Goal: Information Seeking & Learning: Find contact information

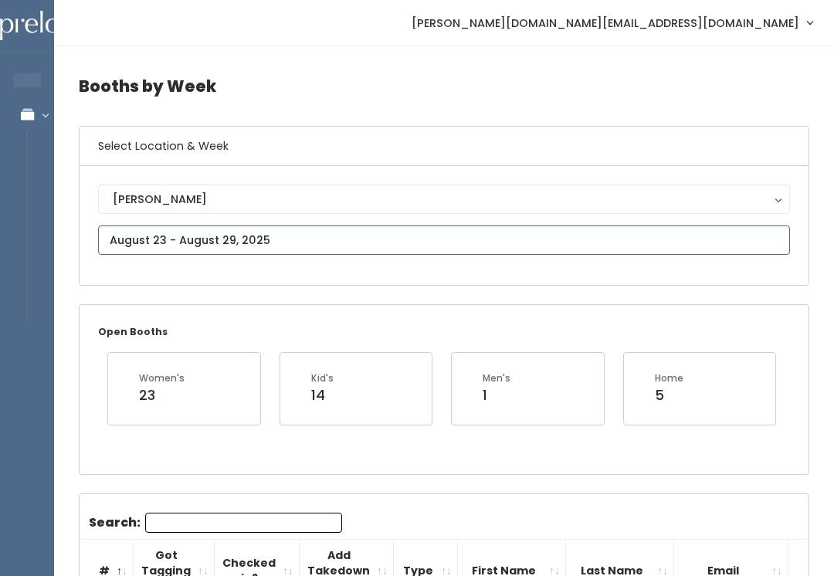
click at [475, 254] on input "text" at bounding box center [444, 240] width 692 height 29
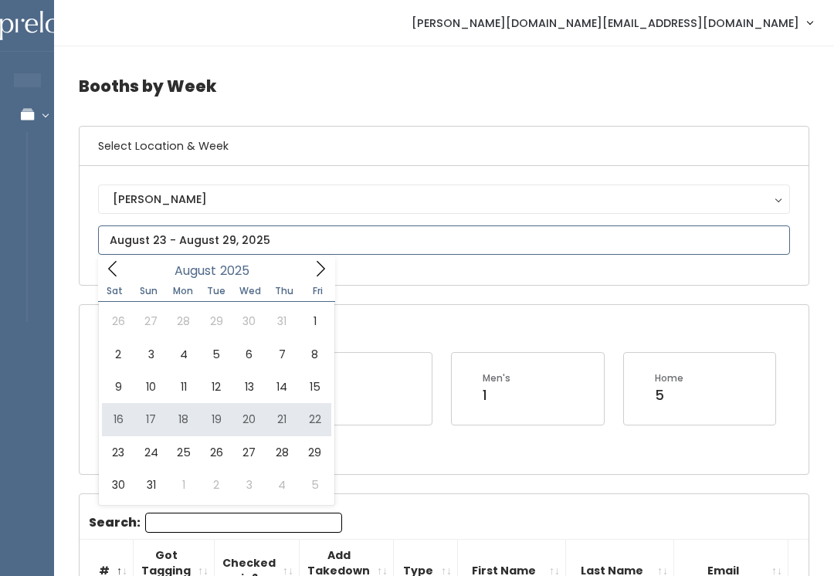
type input "August 16 to August 22"
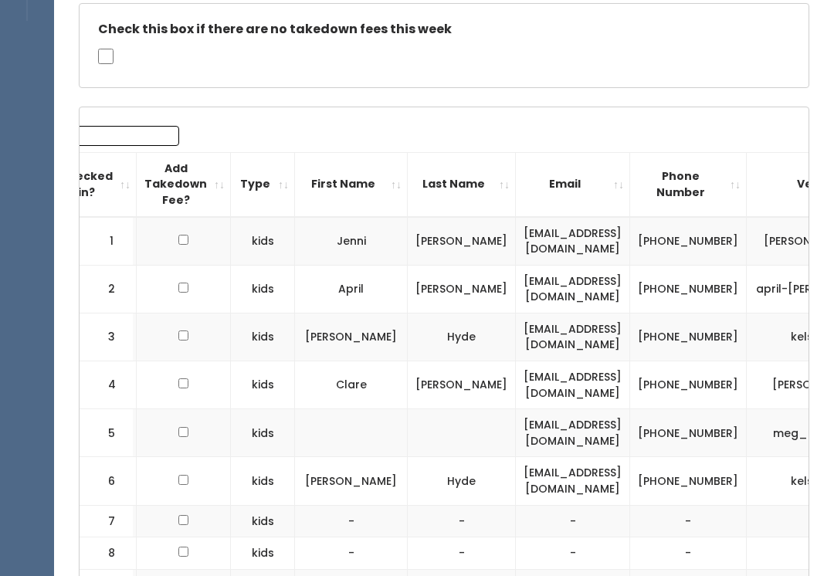
scroll to position [301, 0]
click at [516, 354] on td "[EMAIL_ADDRESS][DOMAIN_NAME]" at bounding box center [573, 337] width 114 height 48
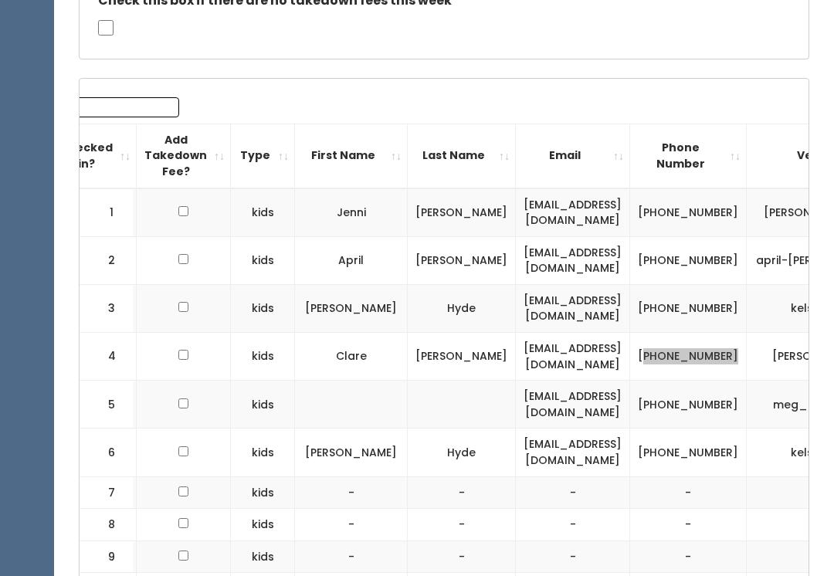
scroll to position [419, 0]
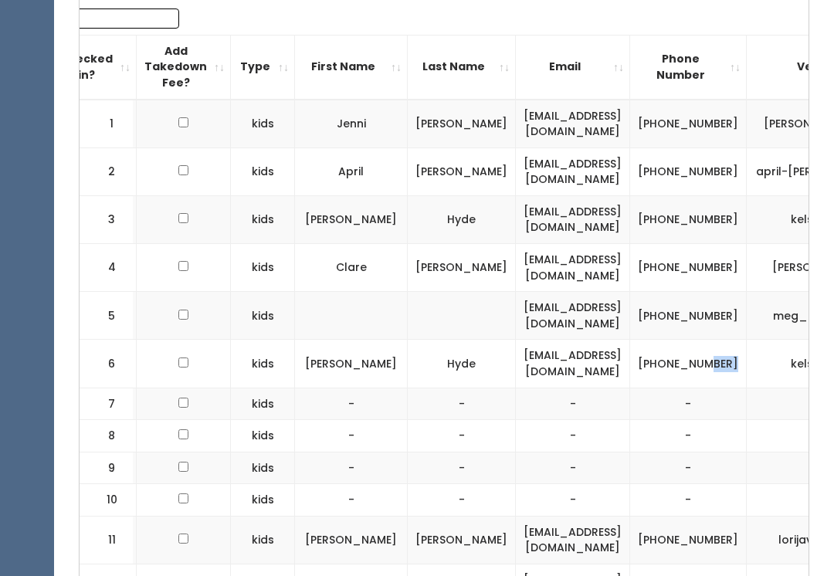
click at [659, 430] on td "-" at bounding box center [688, 436] width 117 height 32
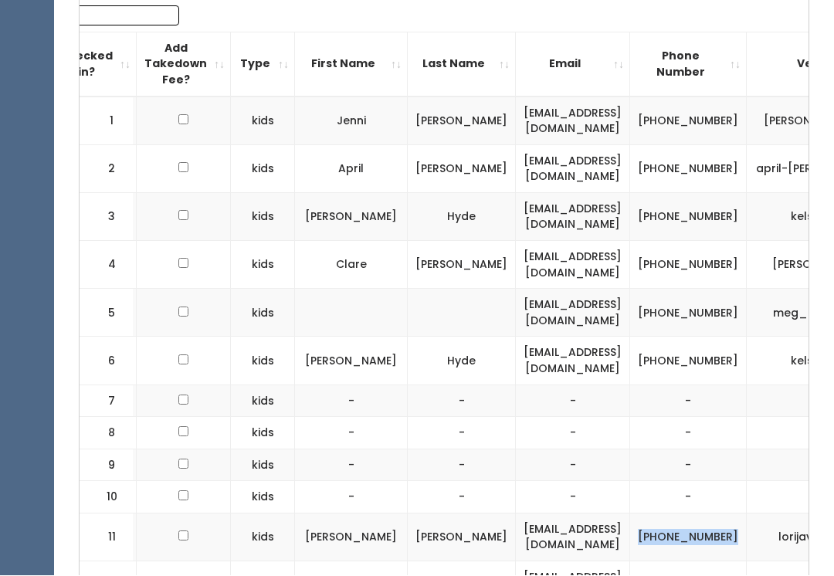
scroll to position [423, 0]
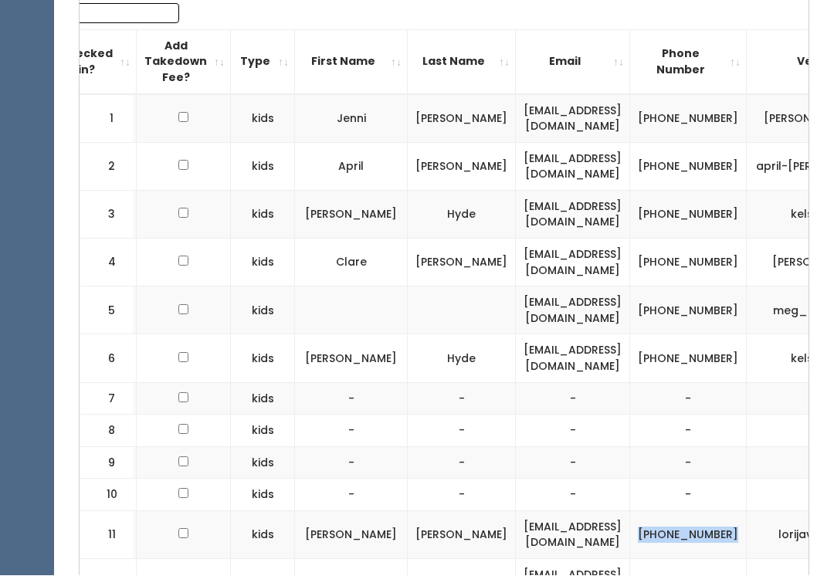
click at [680, 346] on td "[PHONE_NUMBER]" at bounding box center [688, 359] width 117 height 48
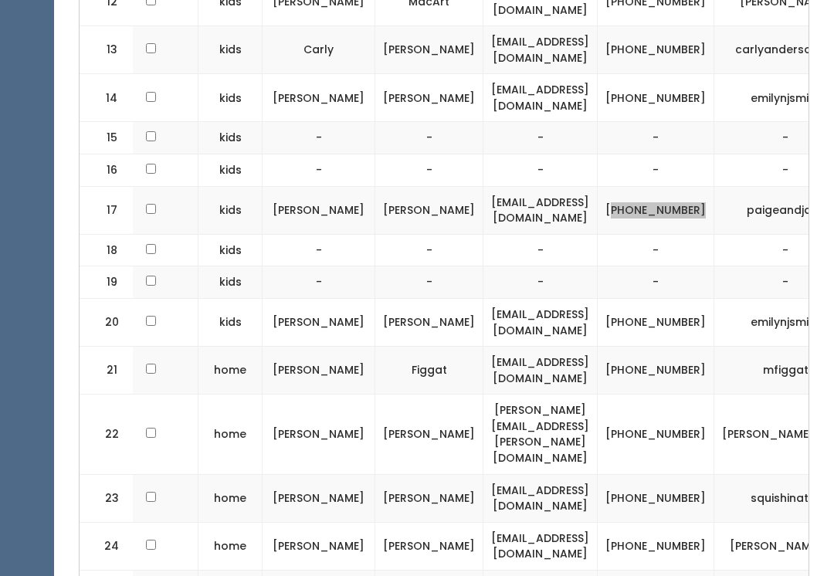
scroll to position [1024, 0]
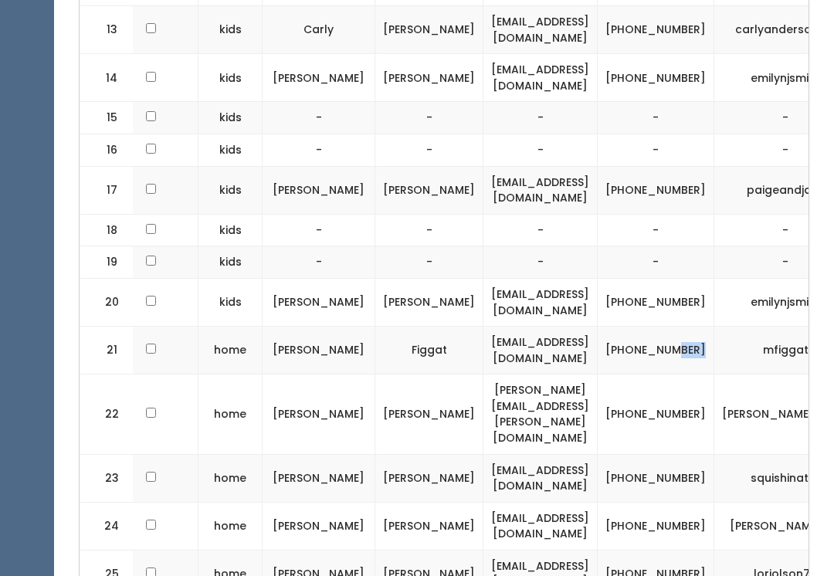
click at [625, 336] on td "[PHONE_NUMBER]" at bounding box center [656, 351] width 117 height 48
click at [623, 338] on td "[PHONE_NUMBER]" at bounding box center [656, 351] width 117 height 48
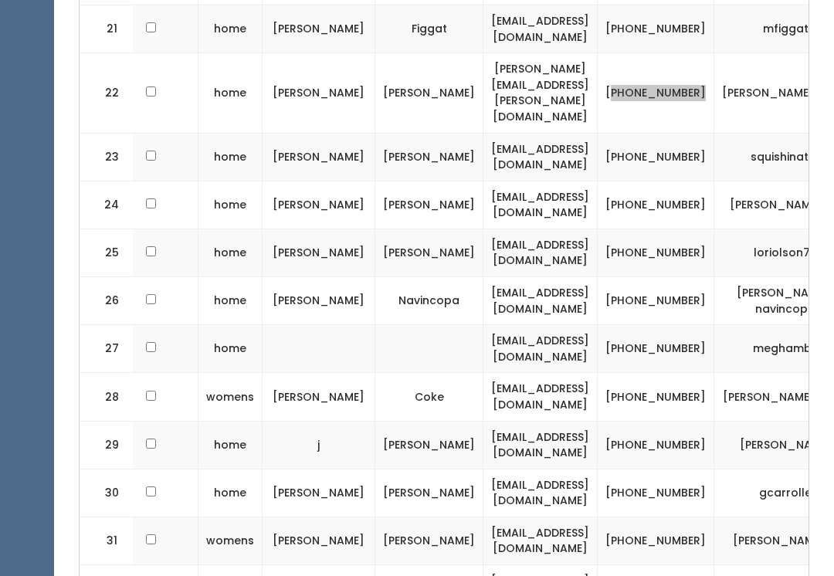
scroll to position [1348, 0]
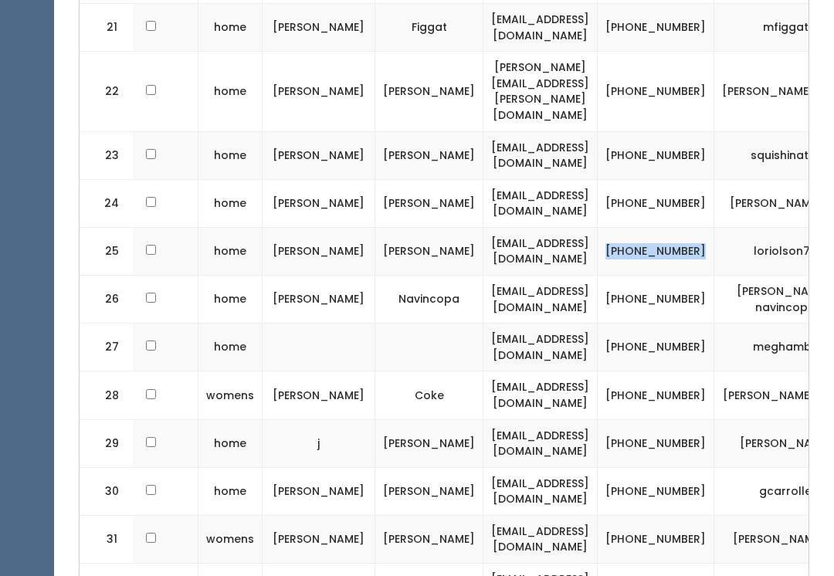
click at [484, 227] on td "[EMAIL_ADDRESS][DOMAIN_NAME]" at bounding box center [541, 251] width 114 height 48
click at [628, 227] on td "[PHONE_NUMBER]" at bounding box center [656, 251] width 117 height 48
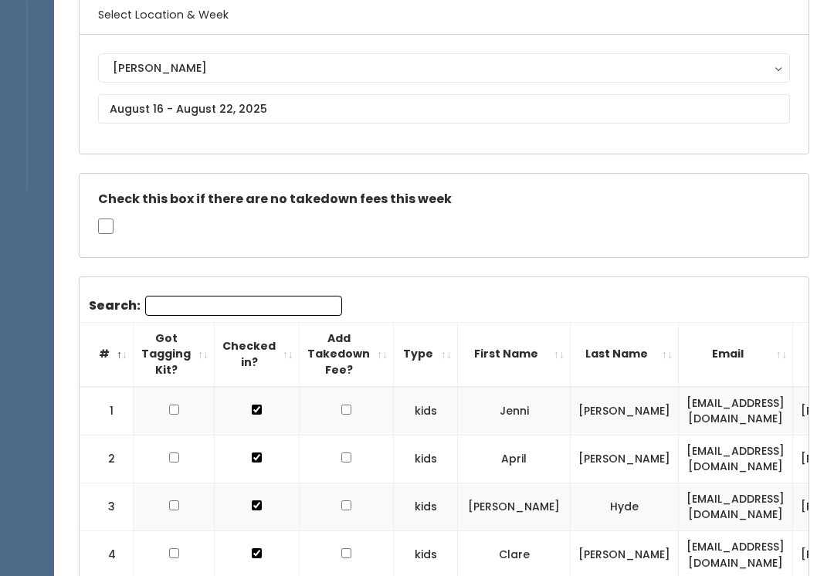
scroll to position [0, 0]
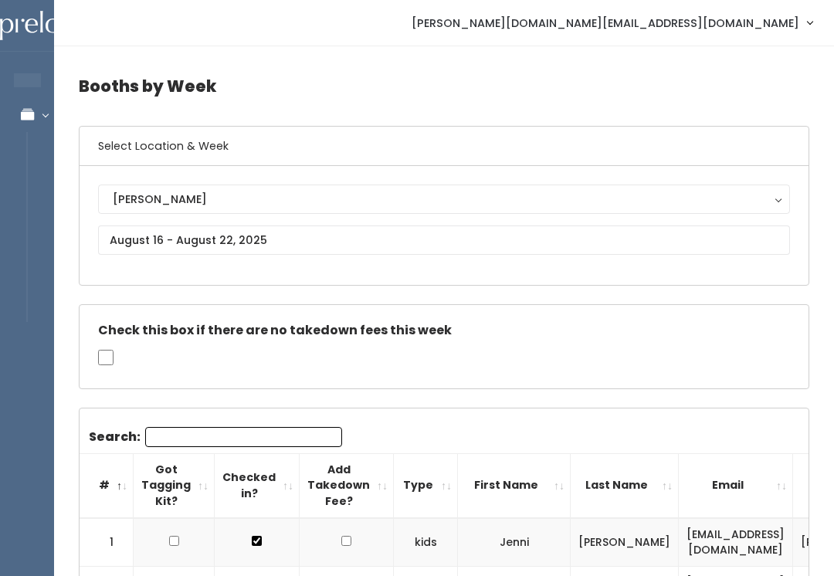
click at [375, 214] on button "[PERSON_NAME]" at bounding box center [444, 199] width 692 height 29
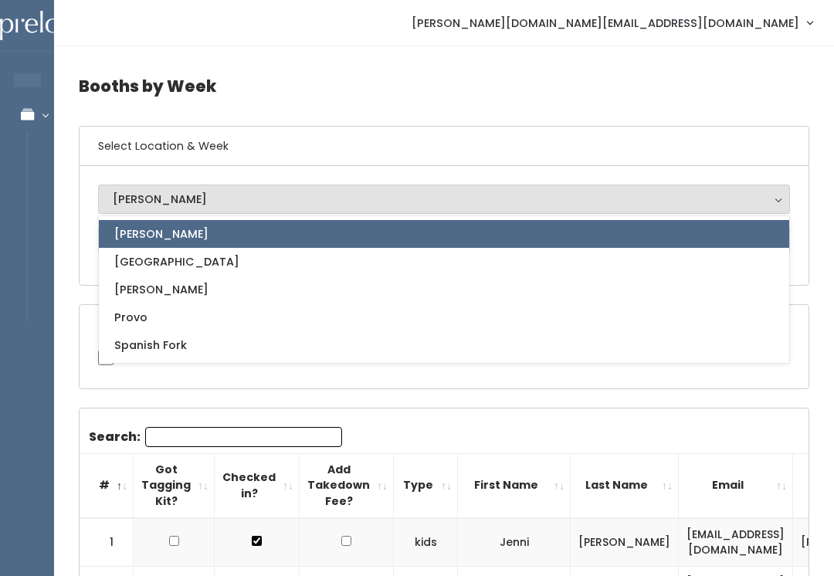
click at [412, 453] on th "Type" at bounding box center [426, 485] width 64 height 64
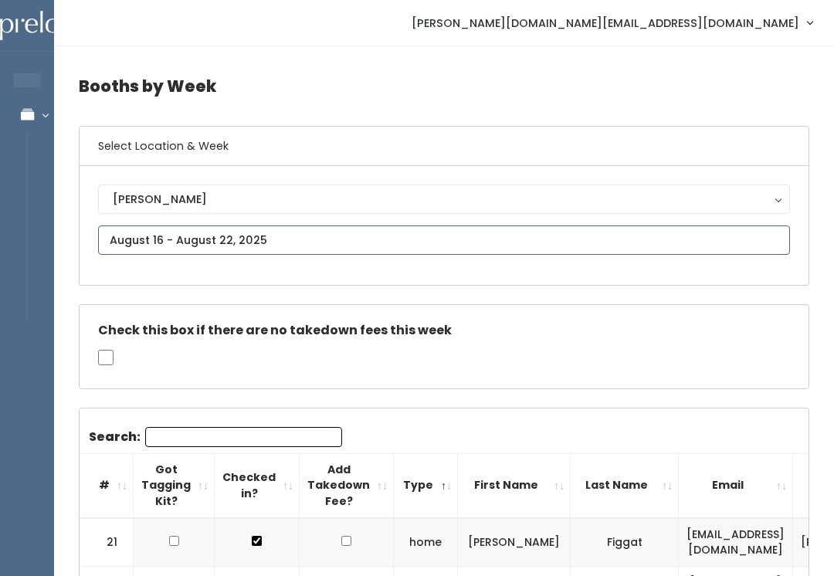
click at [433, 249] on input "text" at bounding box center [444, 240] width 692 height 29
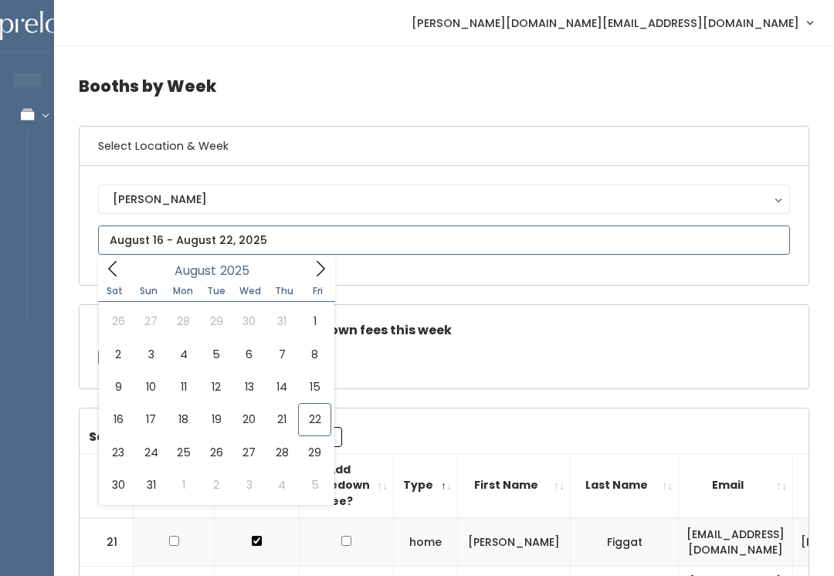
type input "August 23 to August 29"
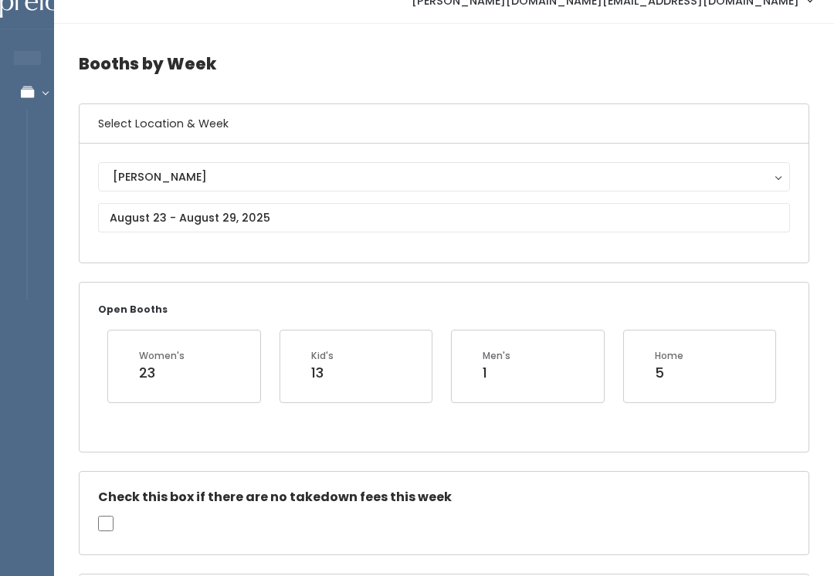
scroll to position [25, 0]
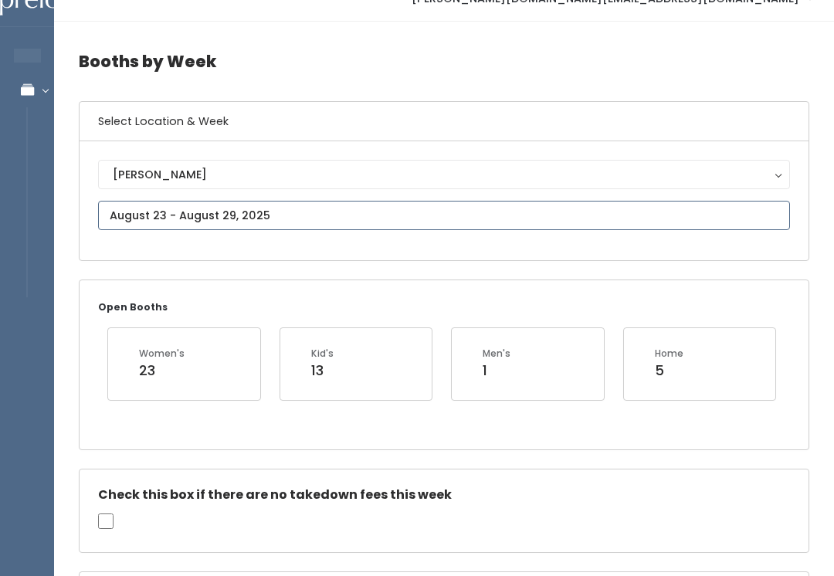
click at [375, 223] on input "text" at bounding box center [444, 215] width 692 height 29
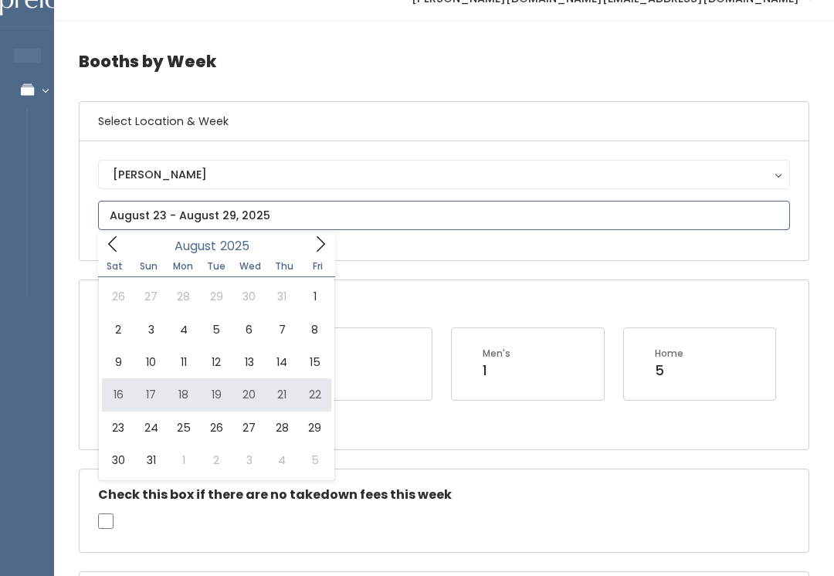
type input "August 16 to August 22"
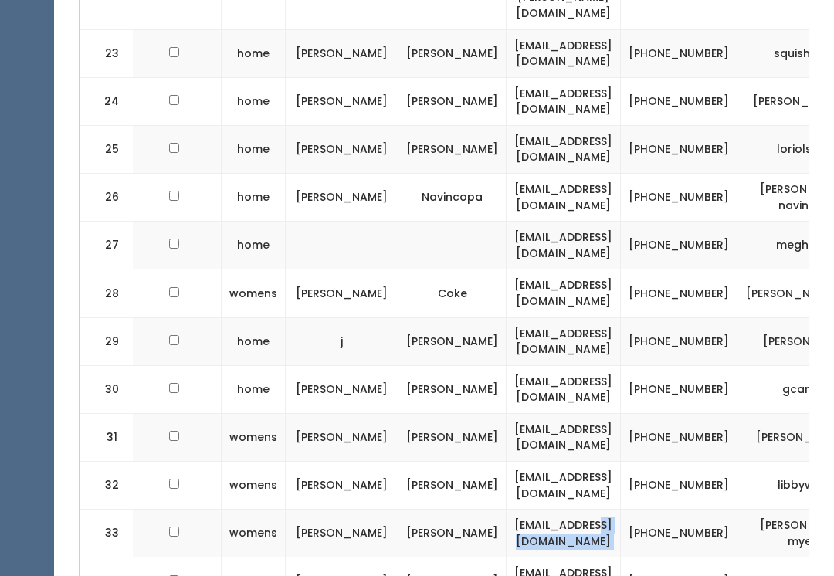
scroll to position [0, 178]
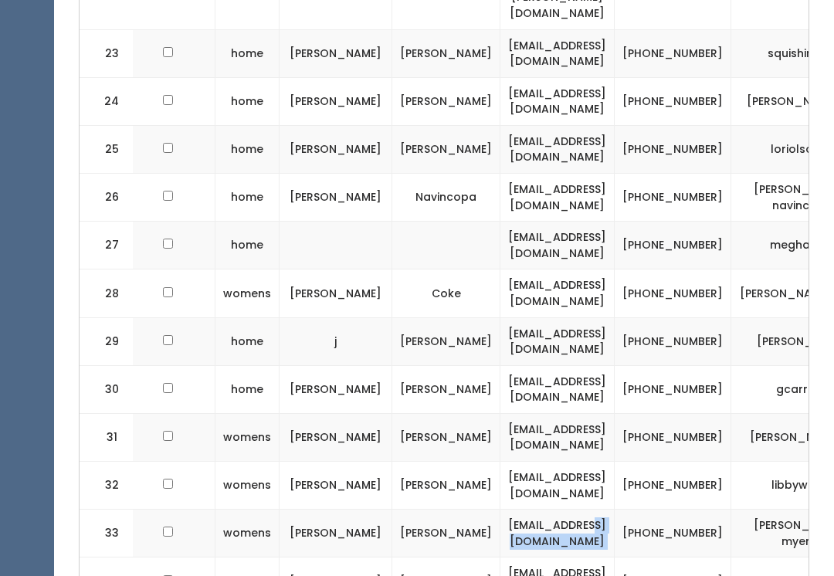
click at [636, 510] on td "[PHONE_NUMBER]" at bounding box center [673, 534] width 117 height 48
click at [647, 510] on td "[PHONE_NUMBER]" at bounding box center [673, 534] width 117 height 48
click at [677, 510] on td "[PHONE_NUMBER]" at bounding box center [673, 534] width 117 height 48
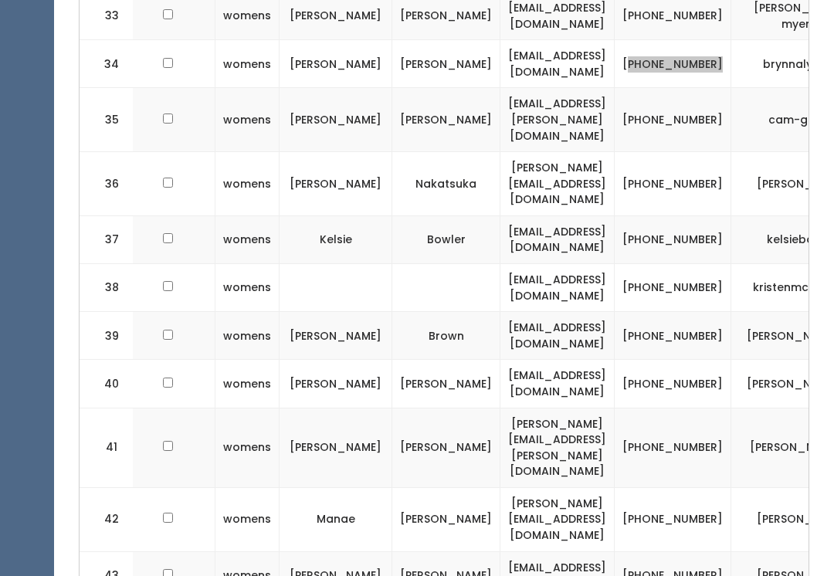
scroll to position [1978, 0]
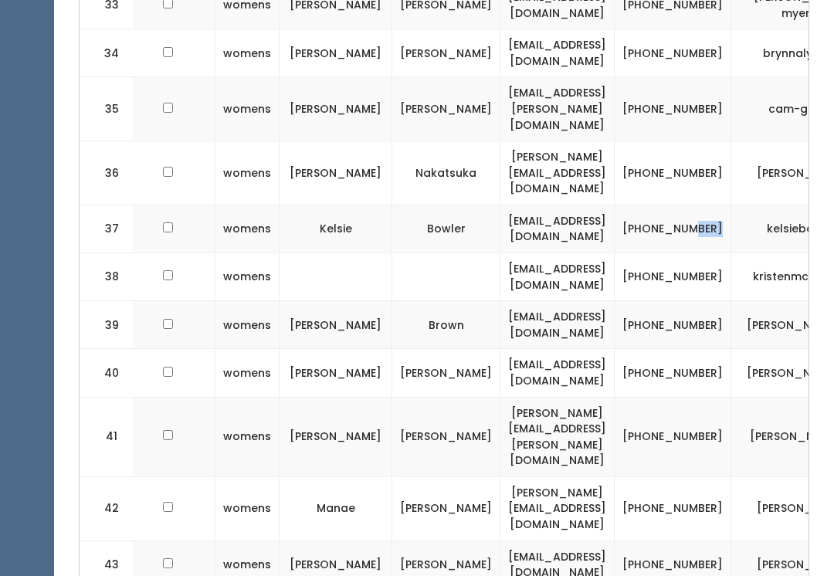
click at [646, 205] on td "[PHONE_NUMBER]" at bounding box center [673, 229] width 117 height 48
click at [637, 205] on td "[PHONE_NUMBER]" at bounding box center [673, 229] width 117 height 48
click at [500, 205] on td "[EMAIL_ADDRESS][DOMAIN_NAME]" at bounding box center [557, 229] width 114 height 48
click at [651, 205] on td "[PHONE_NUMBER]" at bounding box center [673, 229] width 117 height 48
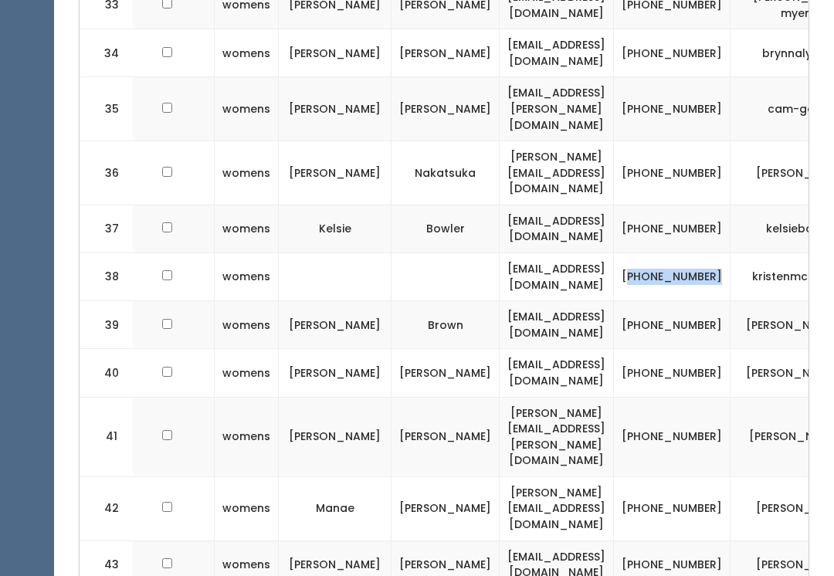
click at [646, 301] on td "[PHONE_NUMBER]" at bounding box center [672, 325] width 117 height 48
click at [646, 397] on td "[PHONE_NUMBER]" at bounding box center [672, 437] width 117 height 80
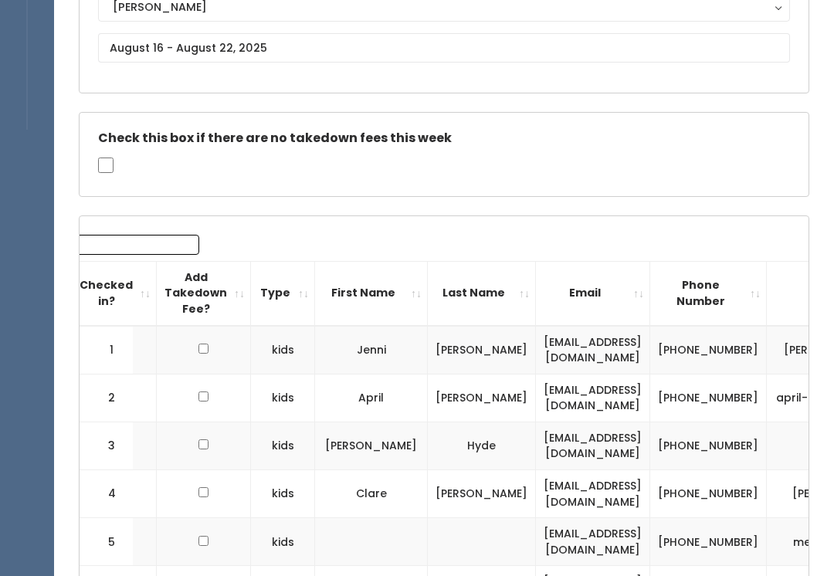
scroll to position [0, 0]
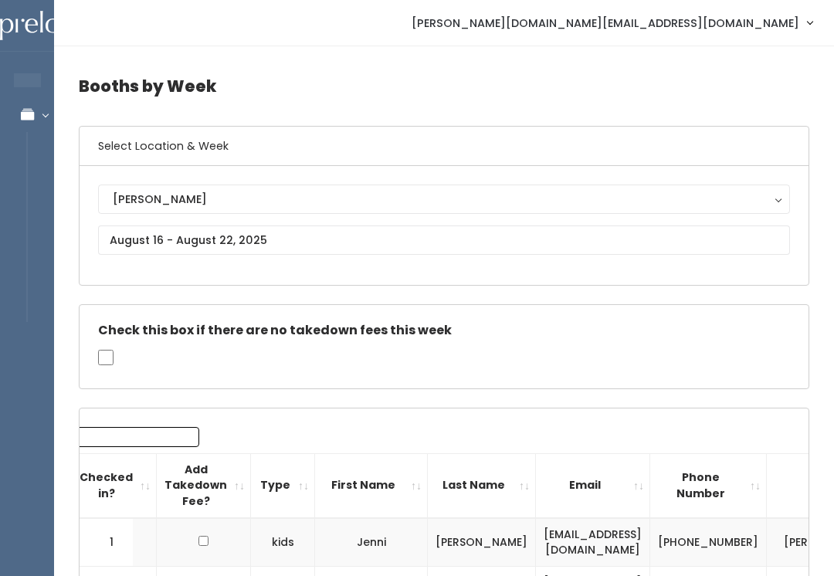
click at [159, 436] on input "Search:" at bounding box center [100, 437] width 197 height 20
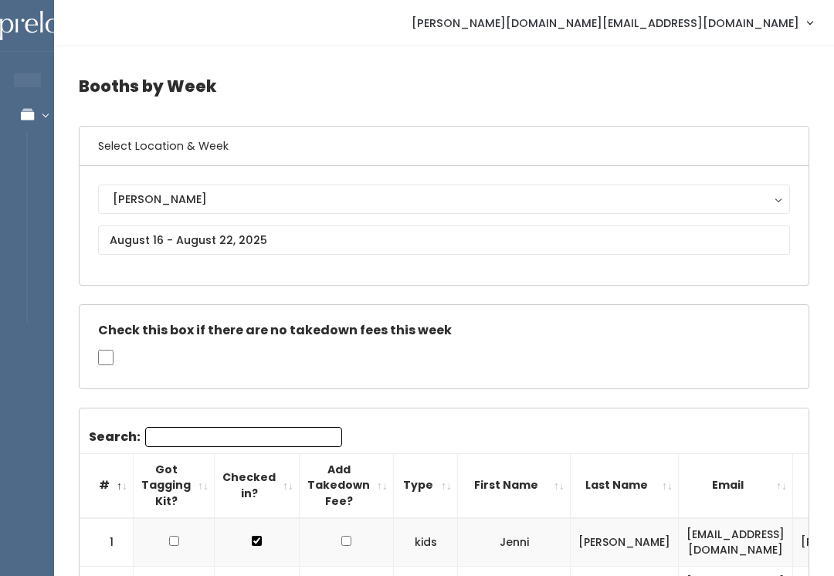
click at [264, 443] on input "Search:" at bounding box center [243, 437] width 197 height 20
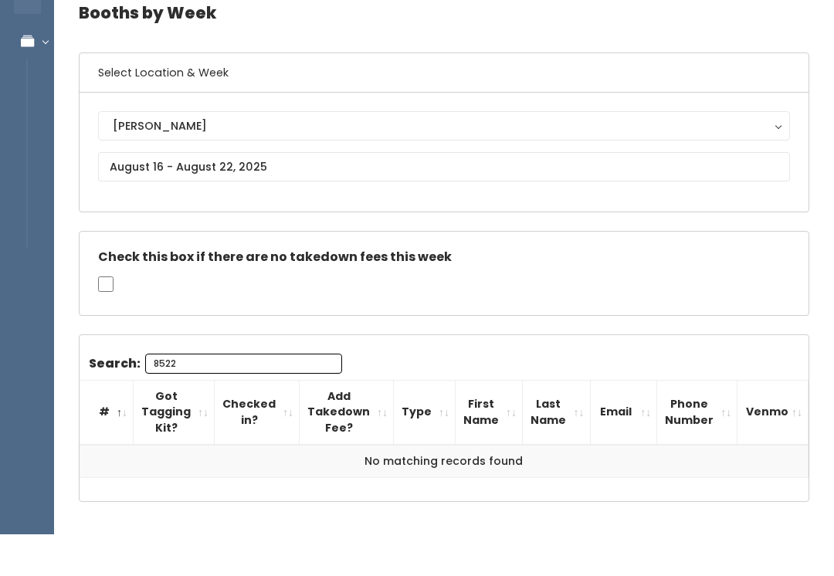
scroll to position [87, 0]
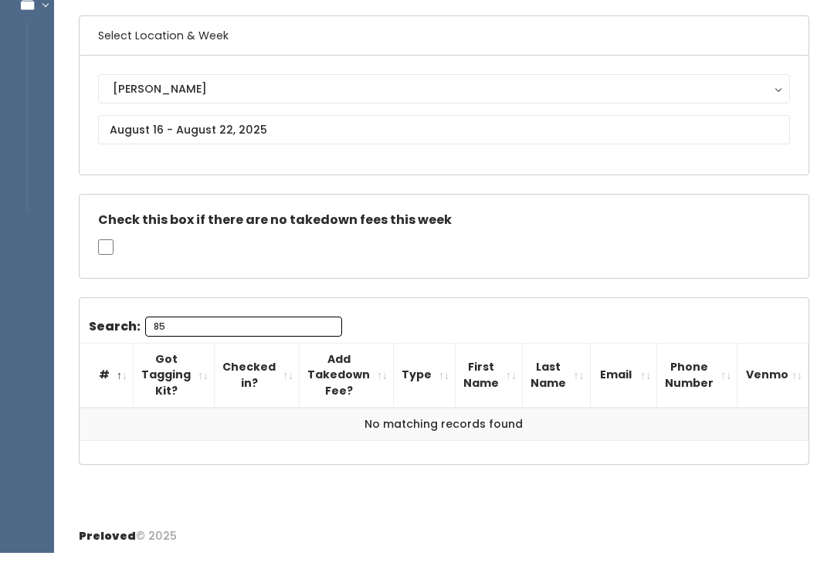
type input "8"
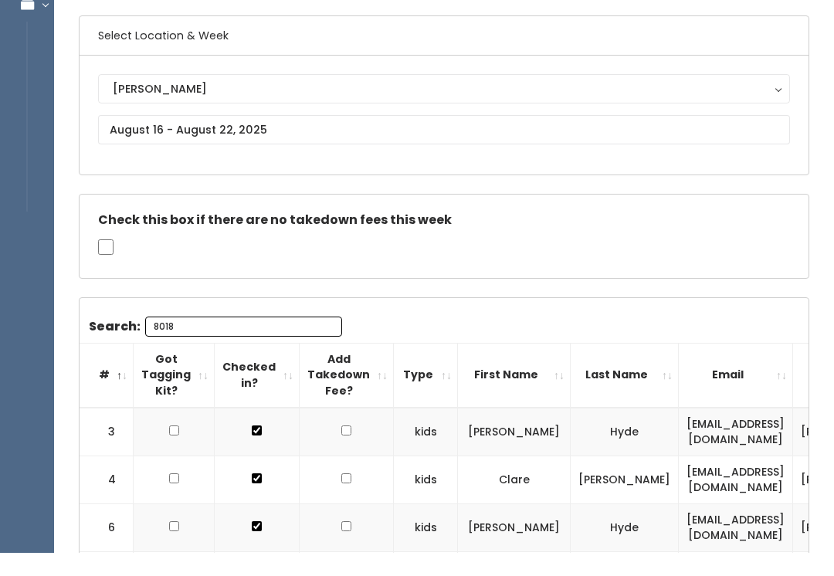
scroll to position [68, 0]
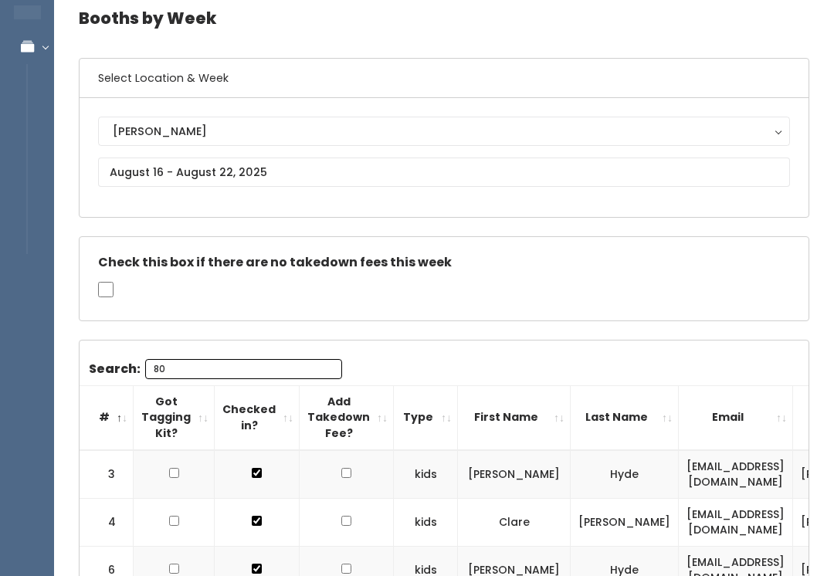
type input "8"
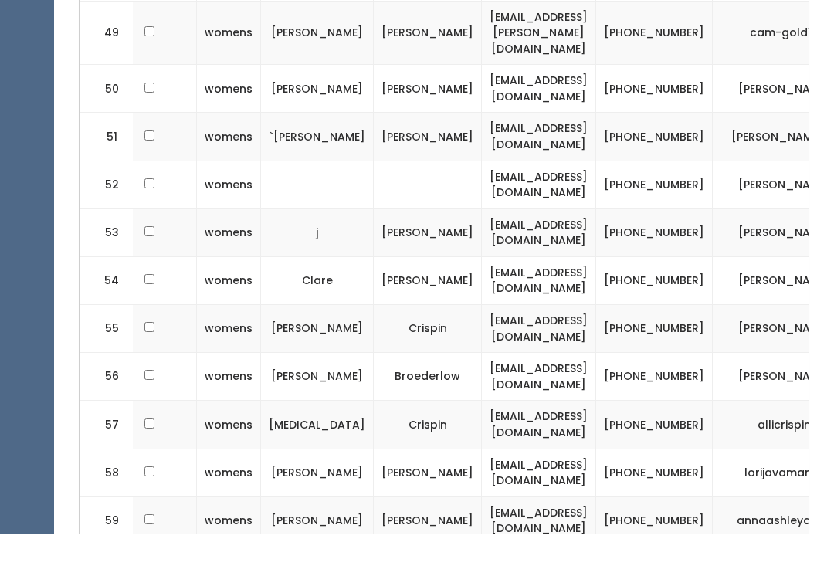
scroll to position [2765, 0]
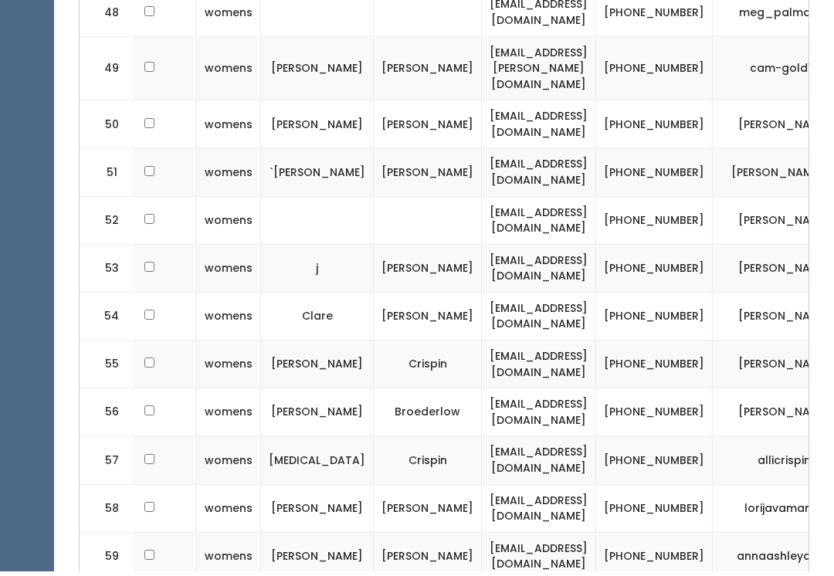
click at [661, 249] on td "[PHONE_NUMBER]" at bounding box center [654, 273] width 117 height 48
click at [630, 436] on td "[PHONE_NUMBER]" at bounding box center [654, 460] width 117 height 48
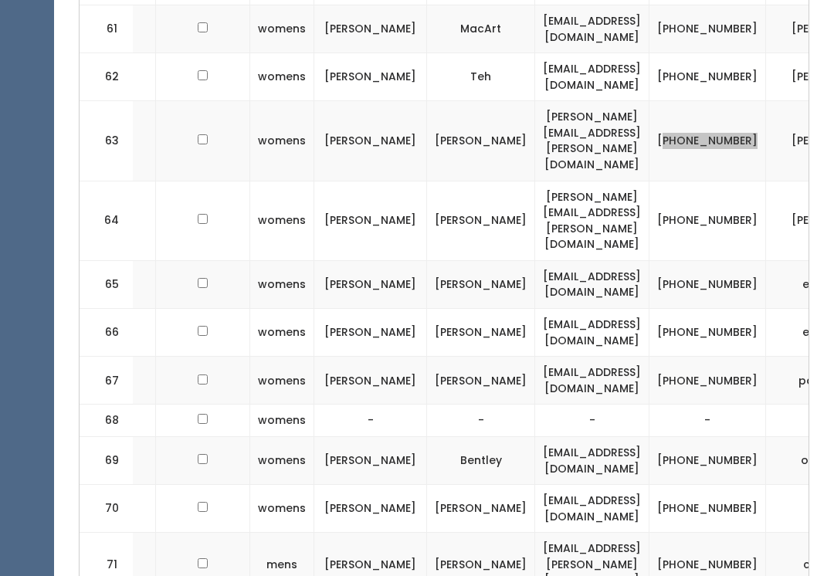
scroll to position [3403, 0]
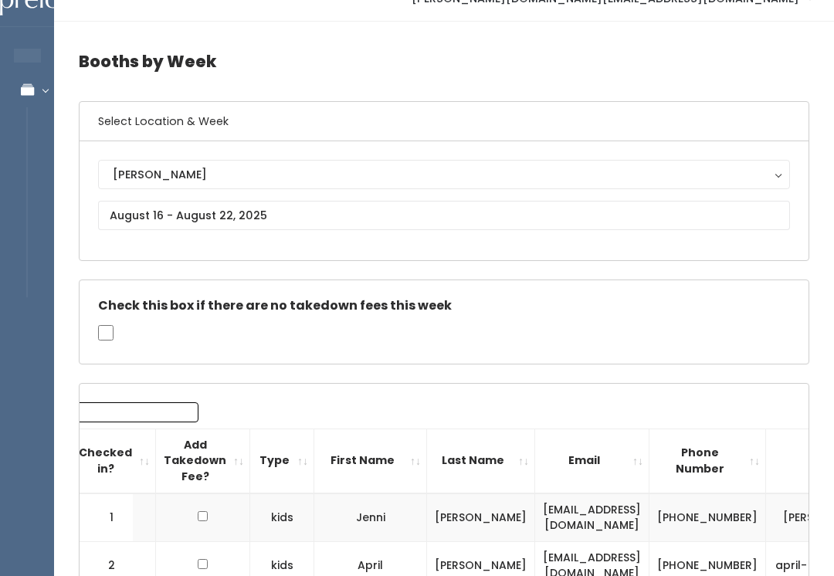
scroll to position [0, 0]
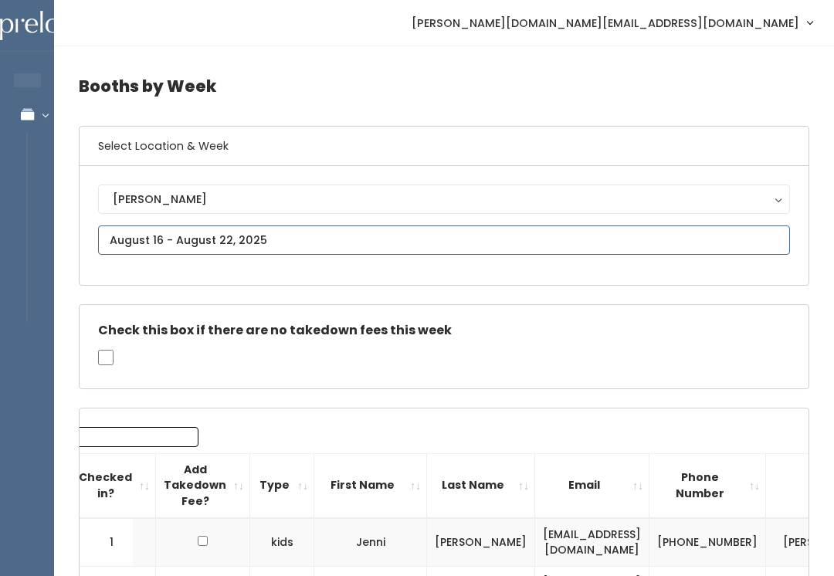
click at [500, 254] on input "text" at bounding box center [444, 240] width 692 height 29
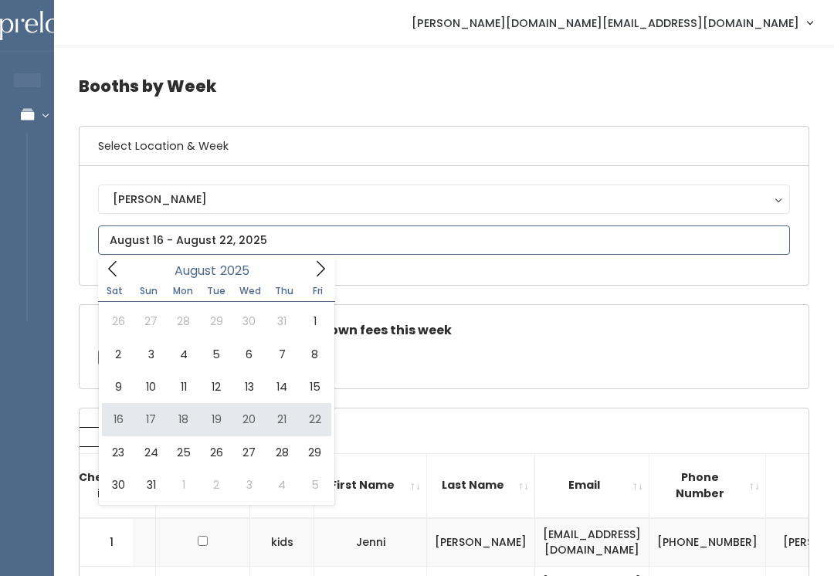
type input "August 16 to August 22"
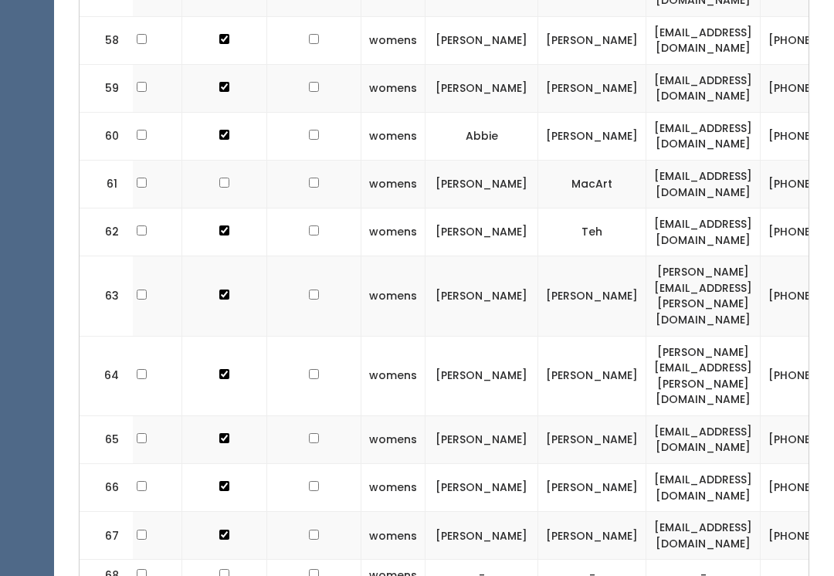
scroll to position [0, 37]
